Goal: Register for event/course

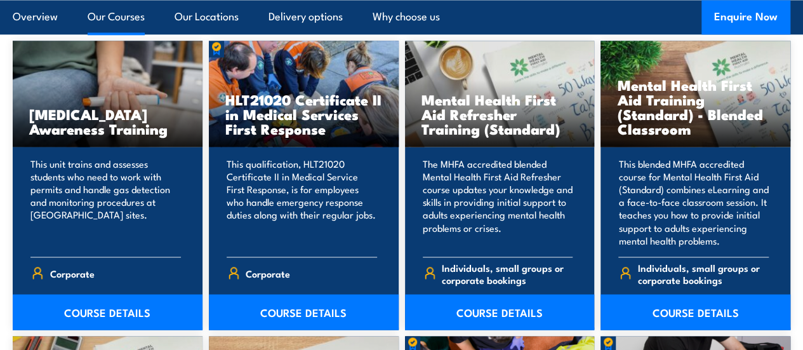
scroll to position [990, 0]
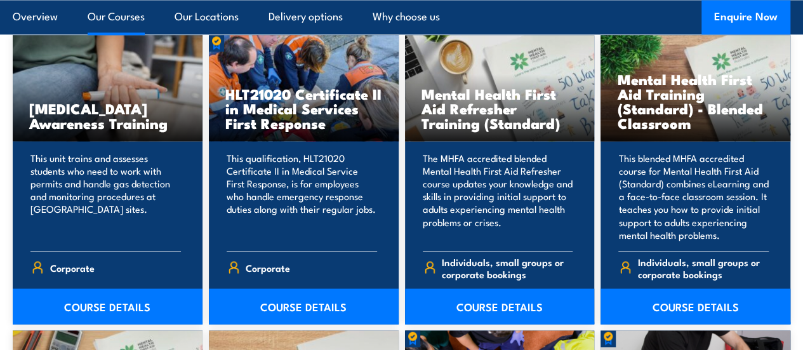
drag, startPoint x: 0, startPoint y: 0, endPoint x: 796, endPoint y: 106, distance: 803.0
click at [302, 324] on link "COURSE DETAILS" at bounding box center [304, 306] width 190 height 36
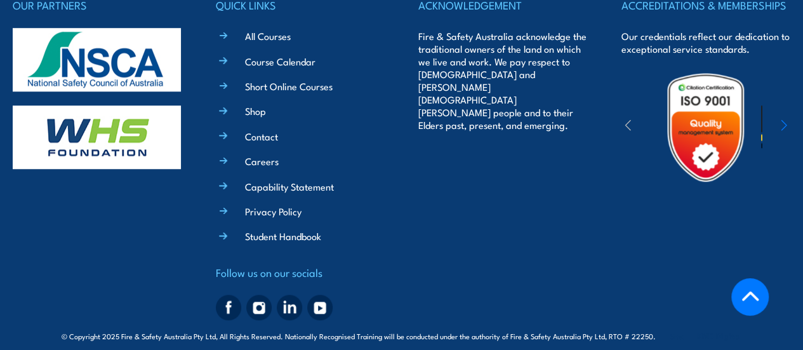
scroll to position [2953, 0]
